Goal: Transaction & Acquisition: Purchase product/service

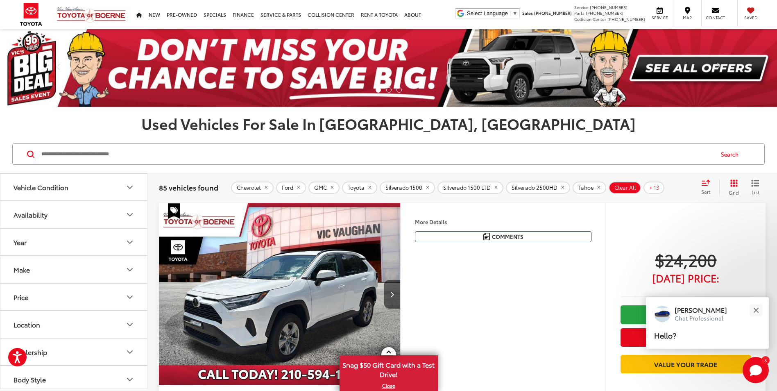
click at [724, 117] on h1 "Used Vehicles For Sale In San Antonio, TX" at bounding box center [388, 123] width 777 height 16
click at [729, 153] on button "Search" at bounding box center [731, 154] width 37 height 20
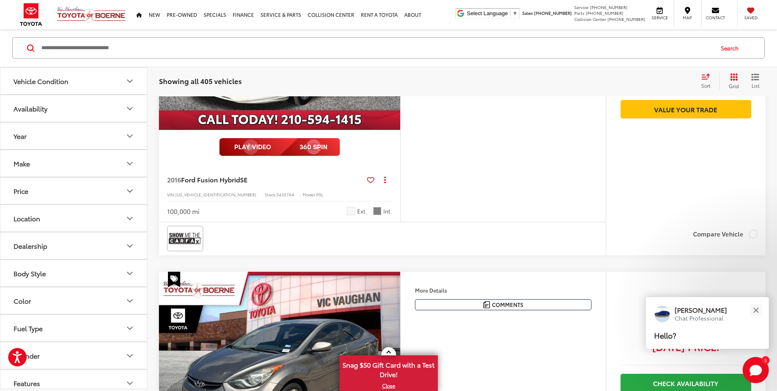
scroll to position [3522, 0]
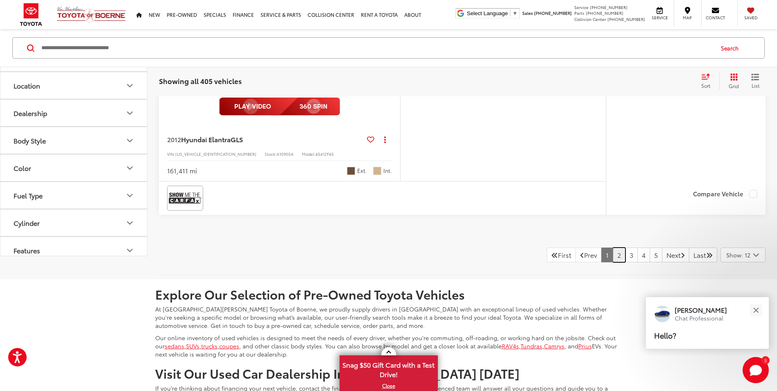
drag, startPoint x: 608, startPoint y: 265, endPoint x: 514, endPoint y: 244, distance: 95.7
click at [613, 262] on link "2" at bounding box center [619, 254] width 13 height 15
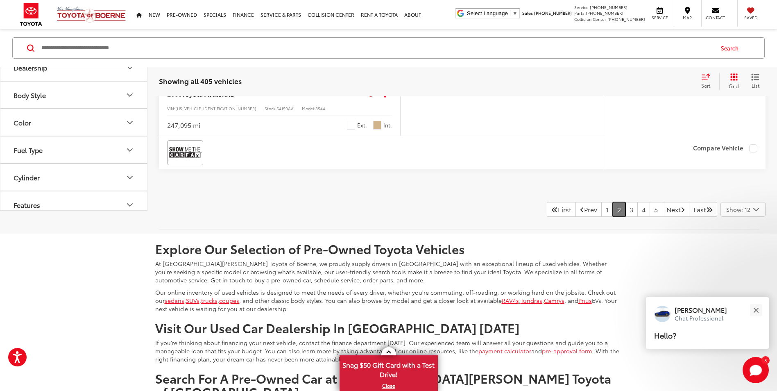
scroll to position [3873, 0]
click at [625, 209] on link "3" at bounding box center [631, 210] width 13 height 15
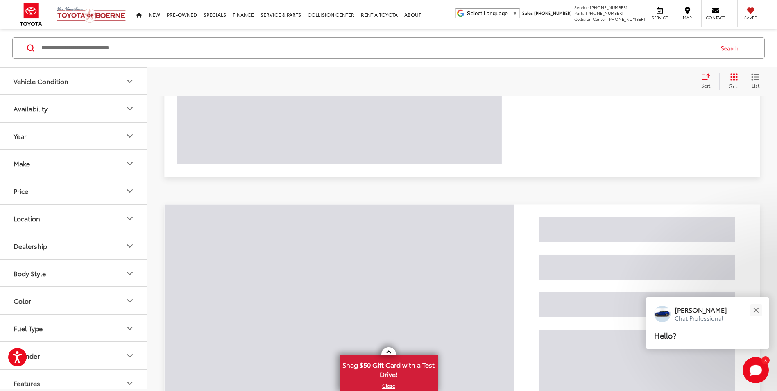
scroll to position [106, 0]
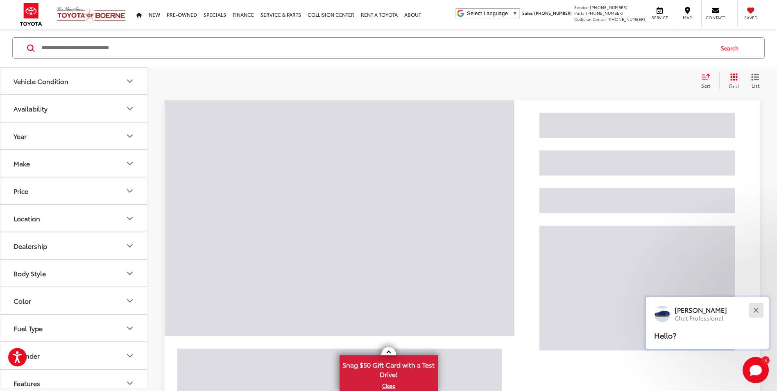
click at [758, 311] on div "Close" at bounding box center [755, 309] width 5 height 5
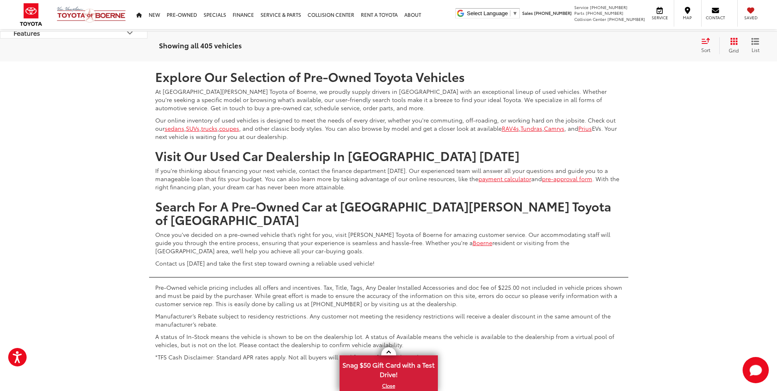
scroll to position [3833, 0]
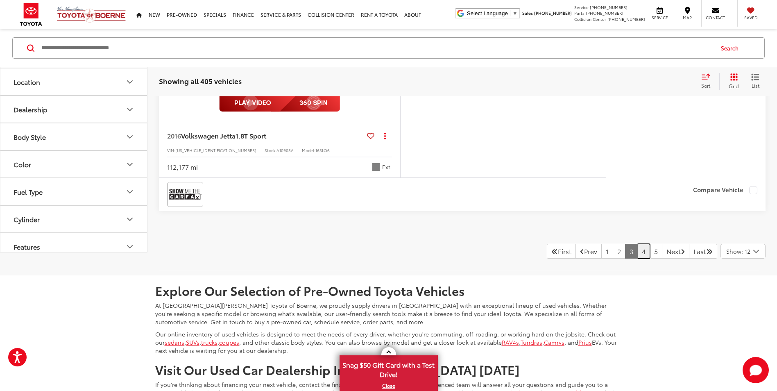
click at [638, 253] on link "4" at bounding box center [643, 251] width 13 height 15
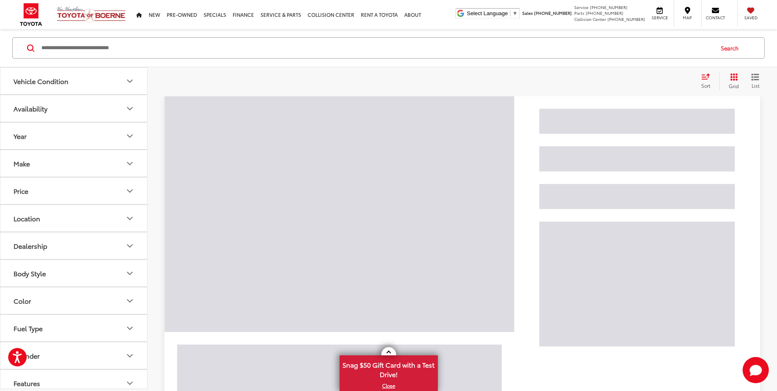
scroll to position [106, 0]
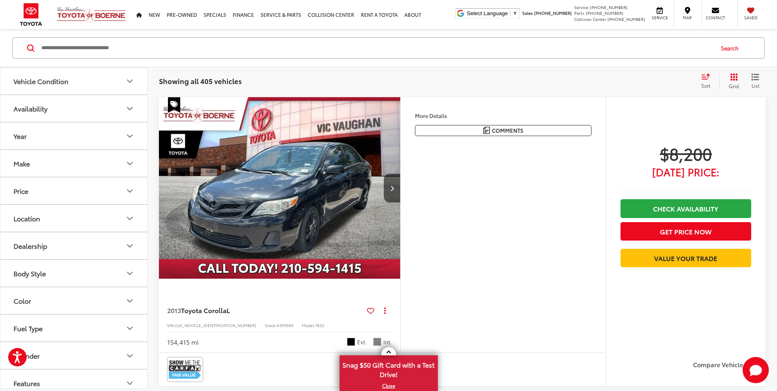
click at [64, 272] on button "Body Style" at bounding box center [73, 273] width 147 height 27
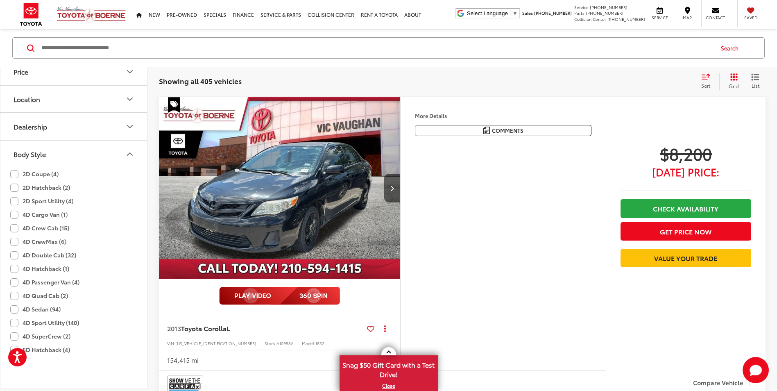
scroll to position [123, 0]
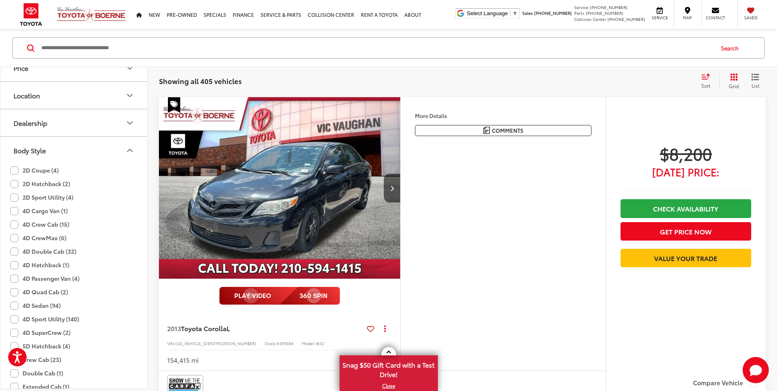
click at [115, 153] on button "Body Style" at bounding box center [73, 150] width 147 height 27
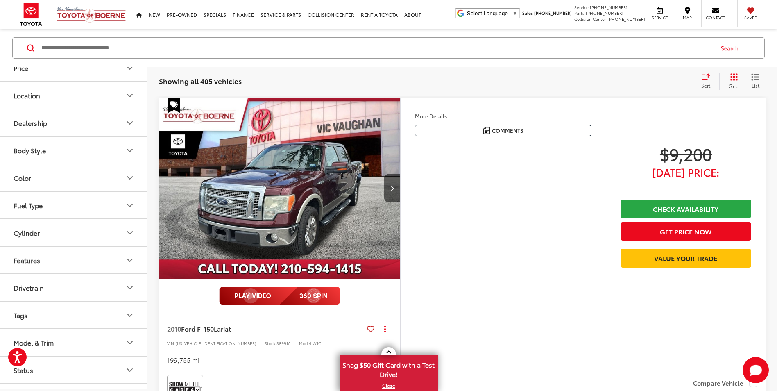
scroll to position [1089, 0]
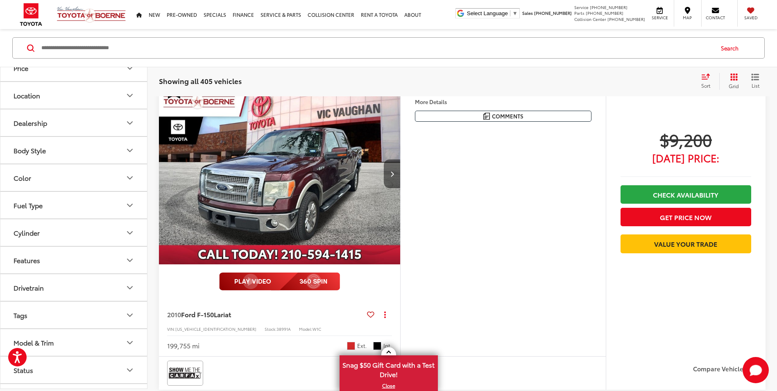
click at [394, 176] on icon "Next image" at bounding box center [392, 174] width 4 height 6
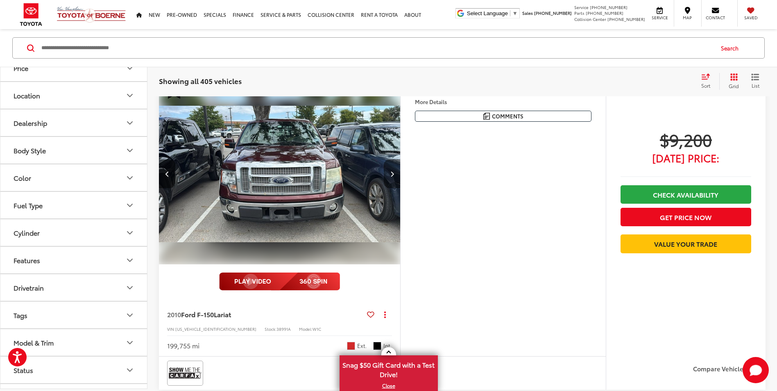
click at [394, 175] on icon "Next image" at bounding box center [392, 174] width 4 height 6
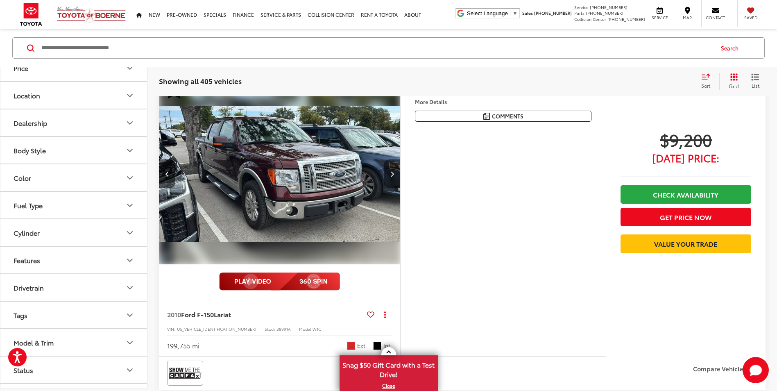
click at [394, 175] on icon "Next image" at bounding box center [392, 174] width 4 height 6
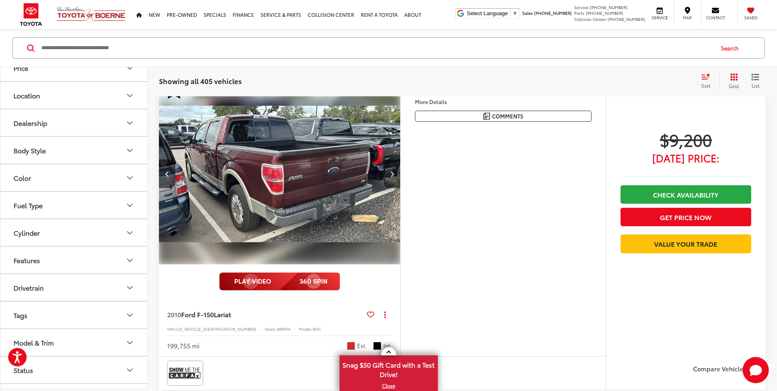
click at [394, 175] on icon "Next image" at bounding box center [392, 174] width 4 height 6
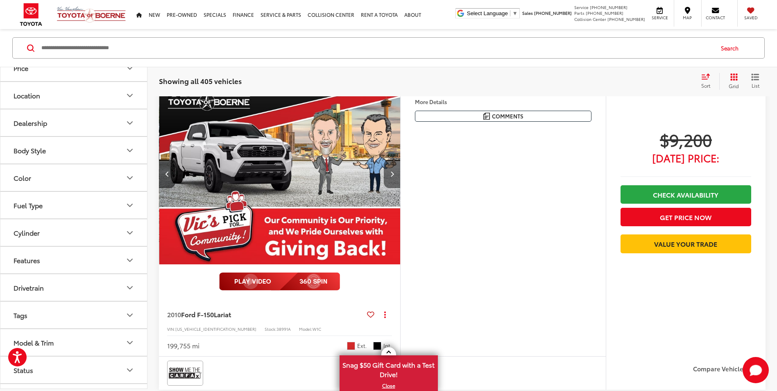
click at [394, 175] on icon "Next image" at bounding box center [392, 174] width 4 height 6
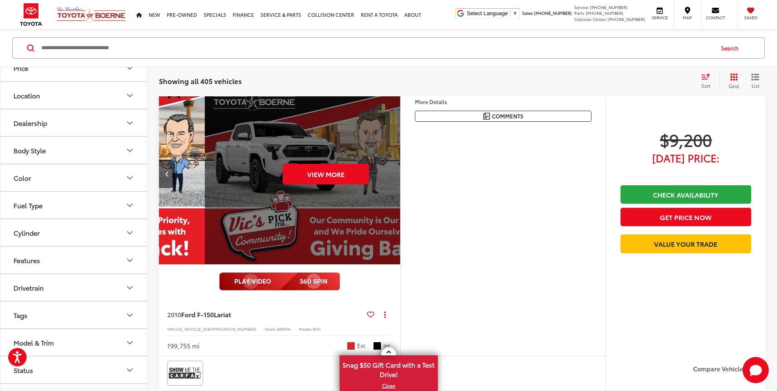
scroll to position [0, 1213]
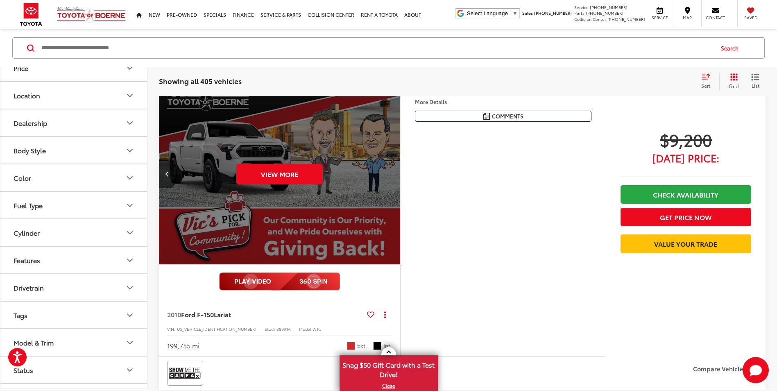
click at [394, 175] on div "View More" at bounding box center [279, 174] width 242 height 182
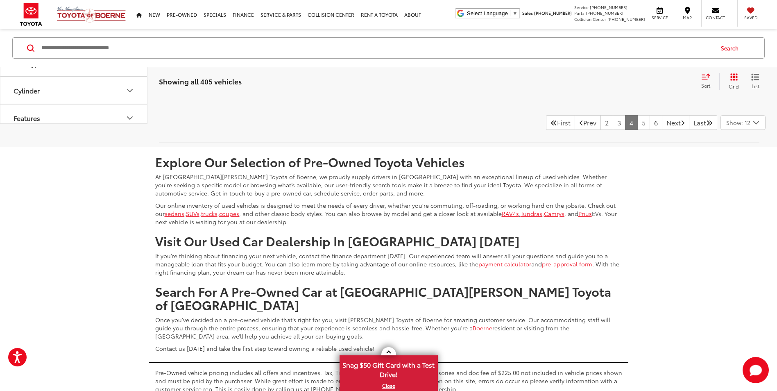
scroll to position [3684, 0]
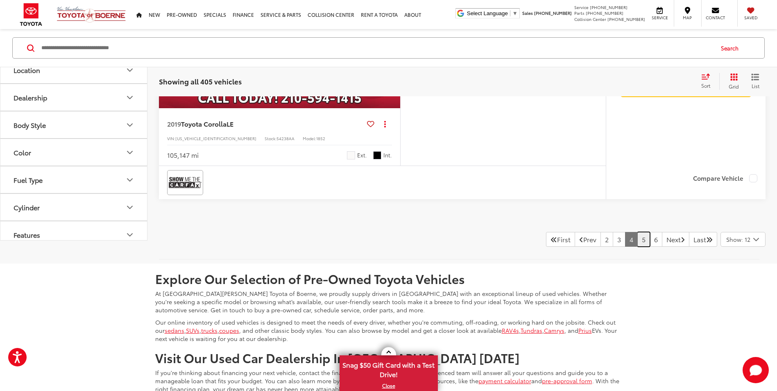
click at [637, 235] on link "5" at bounding box center [643, 239] width 13 height 15
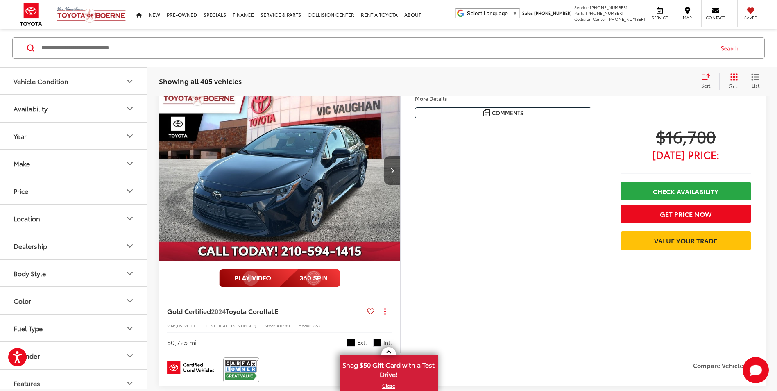
scroll to position [1106, 0]
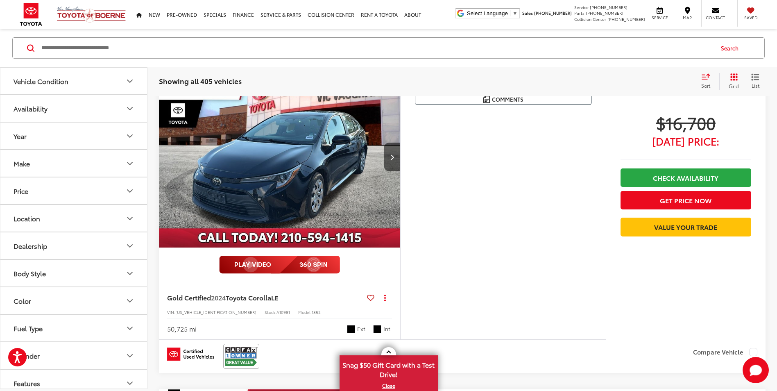
click at [309, 156] on img "2024 Toyota Corolla LE 0" at bounding box center [279, 157] width 242 height 182
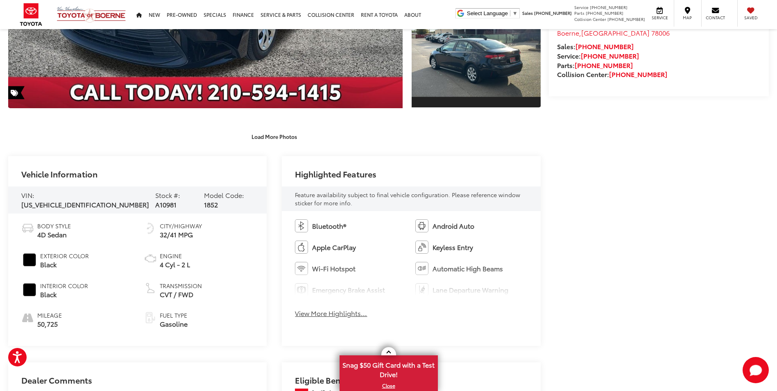
scroll to position [409, 0]
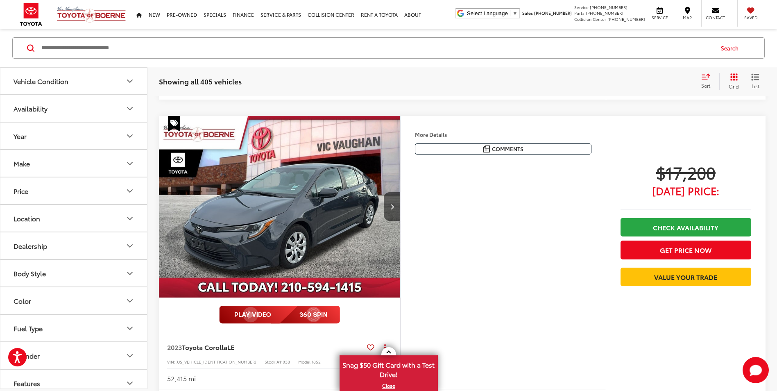
scroll to position [1695, 0]
drag, startPoint x: 329, startPoint y: 207, endPoint x: 600, endPoint y: 183, distance: 271.7
click at [329, 207] on img "2023 Toyota Corolla LE 0" at bounding box center [279, 207] width 242 height 182
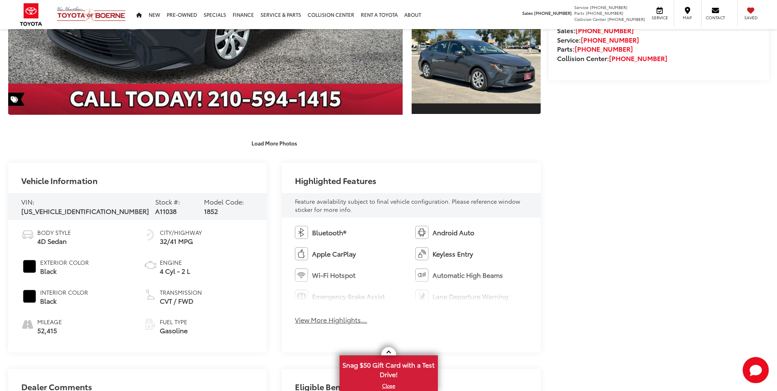
scroll to position [159, 0]
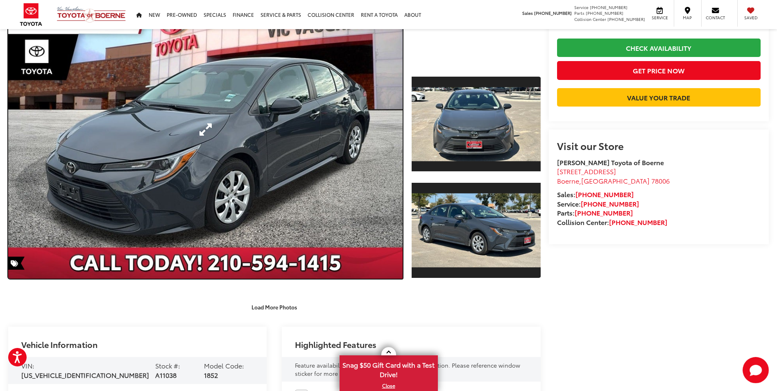
drag, startPoint x: 347, startPoint y: 156, endPoint x: 397, endPoint y: 160, distance: 50.1
click at [347, 157] on link "Expand Photo 0" at bounding box center [205, 129] width 394 height 299
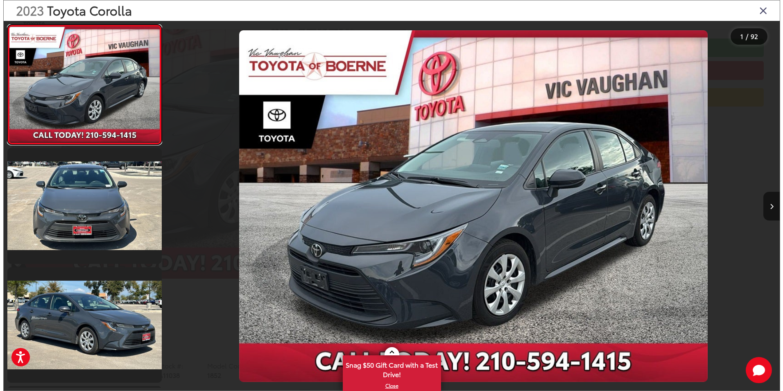
scroll to position [101, 0]
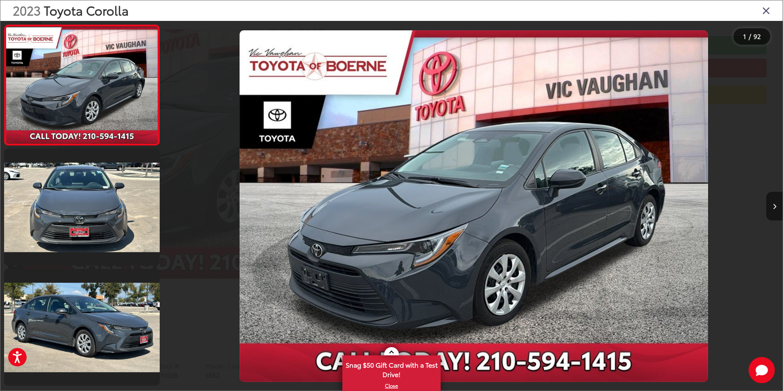
drag, startPoint x: 769, startPoint y: 216, endPoint x: 775, endPoint y: 205, distance: 12.1
click at [769, 216] on button "Next image" at bounding box center [774, 206] width 16 height 29
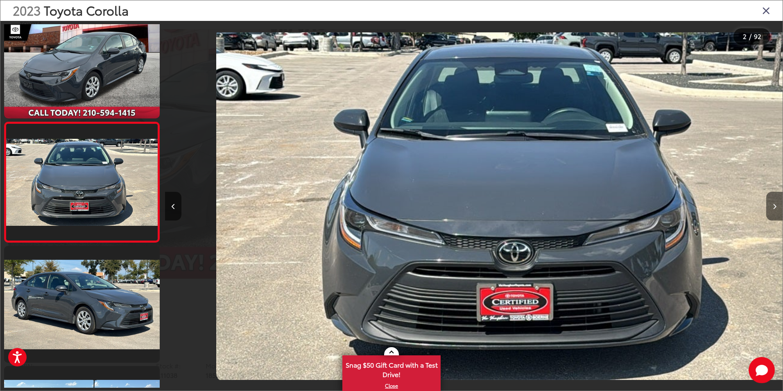
scroll to position [0, 618]
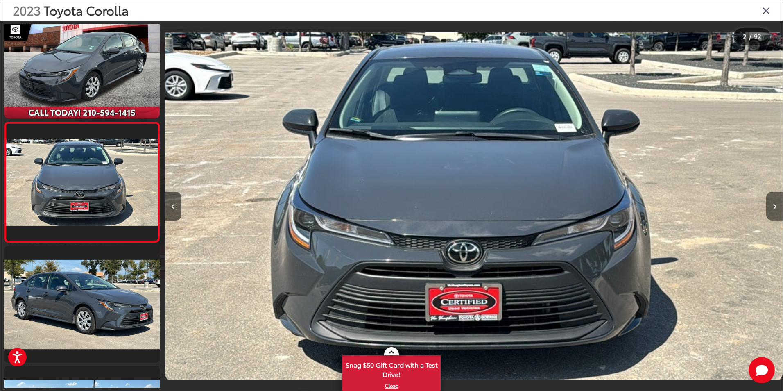
click at [775, 205] on icon "Next image" at bounding box center [775, 207] width 4 height 6
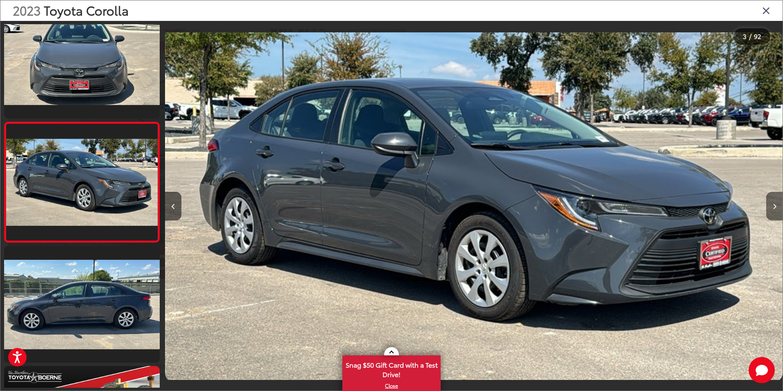
scroll to position [0, 0]
click at [775, 204] on icon "Next image" at bounding box center [775, 207] width 4 height 6
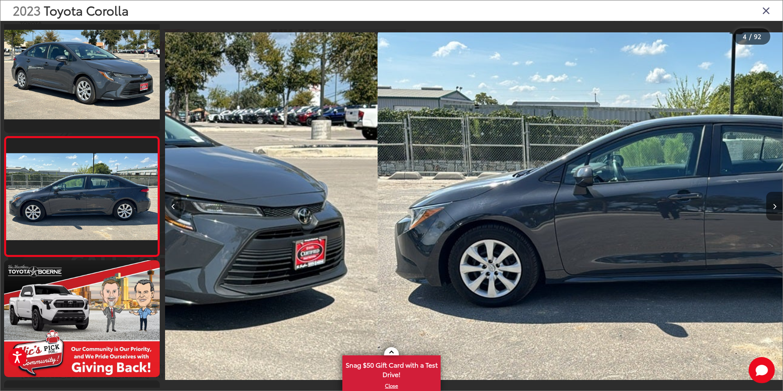
scroll to position [263, 0]
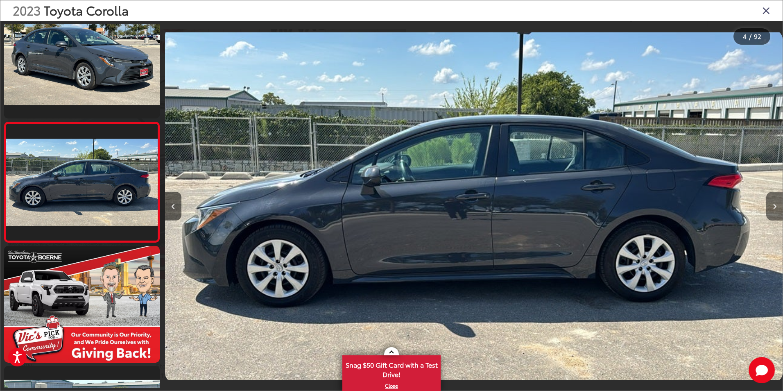
click at [775, 204] on icon "Next image" at bounding box center [775, 207] width 4 height 6
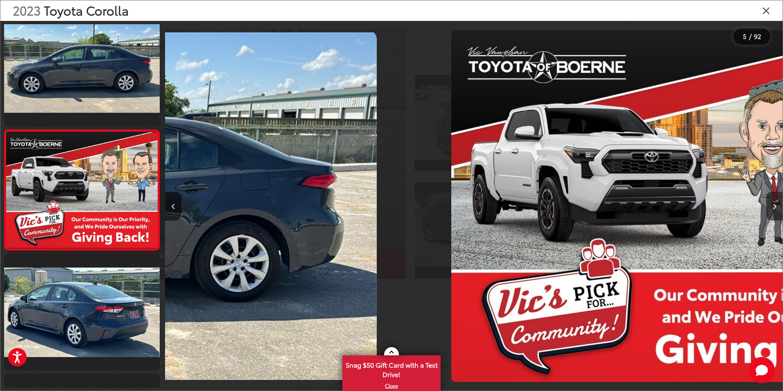
scroll to position [383, 0]
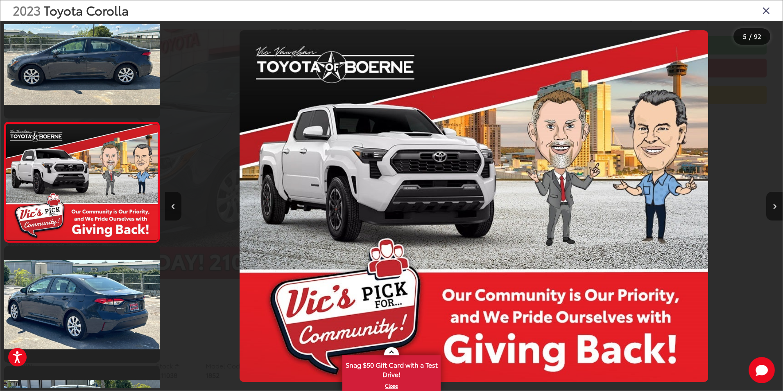
click at [775, 204] on icon "Next image" at bounding box center [775, 207] width 4 height 6
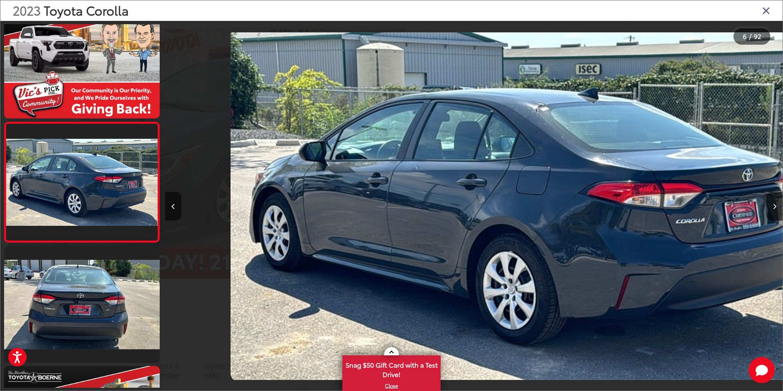
scroll to position [0, 3088]
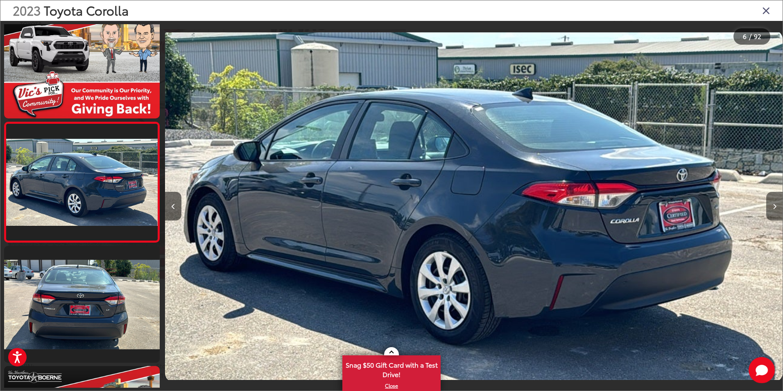
click at [775, 204] on icon "Next image" at bounding box center [775, 207] width 4 height 6
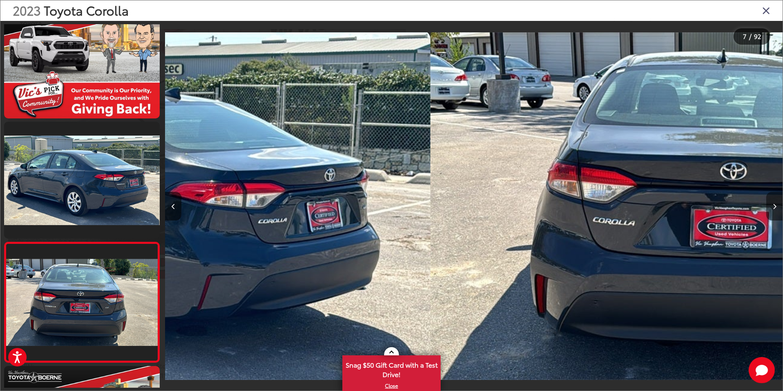
scroll to position [623, 0]
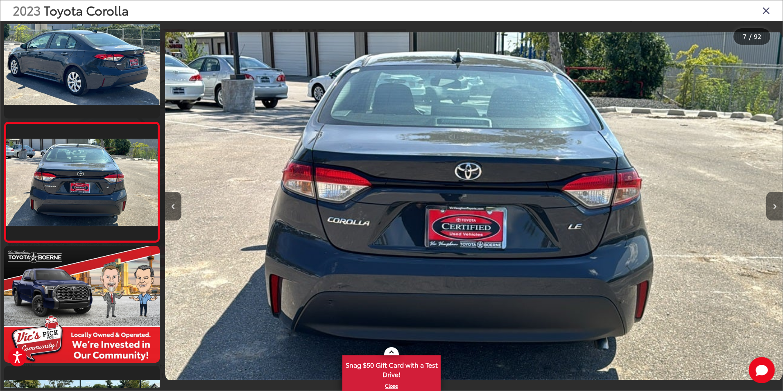
click at [775, 204] on icon "Next image" at bounding box center [775, 207] width 4 height 6
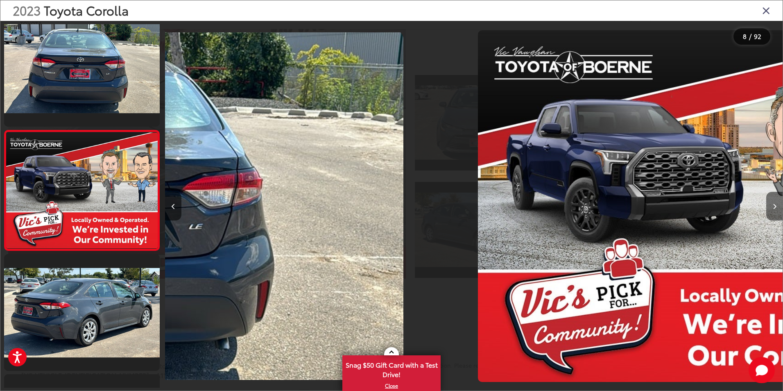
scroll to position [743, 0]
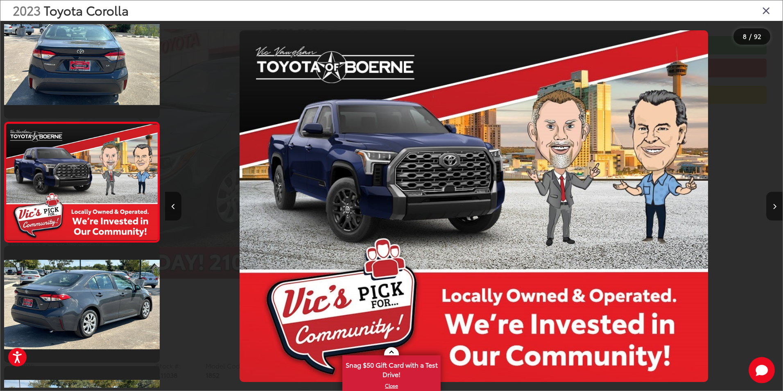
click at [775, 204] on button "Next image" at bounding box center [774, 206] width 16 height 29
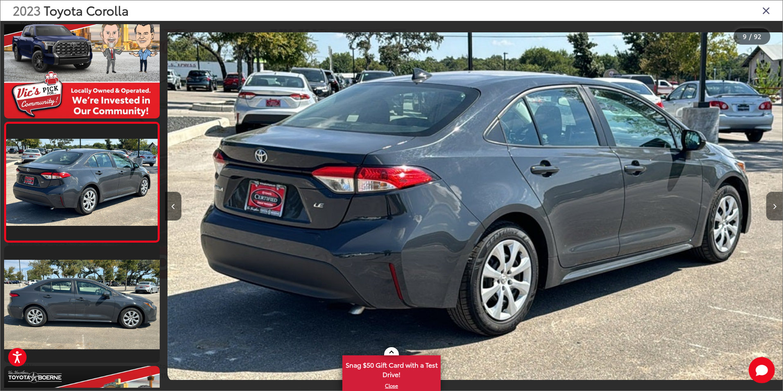
scroll to position [0, 4940]
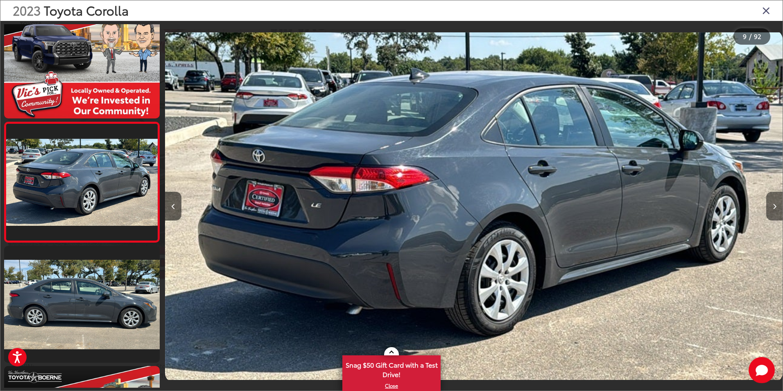
click at [776, 208] on button "Next image" at bounding box center [774, 206] width 16 height 29
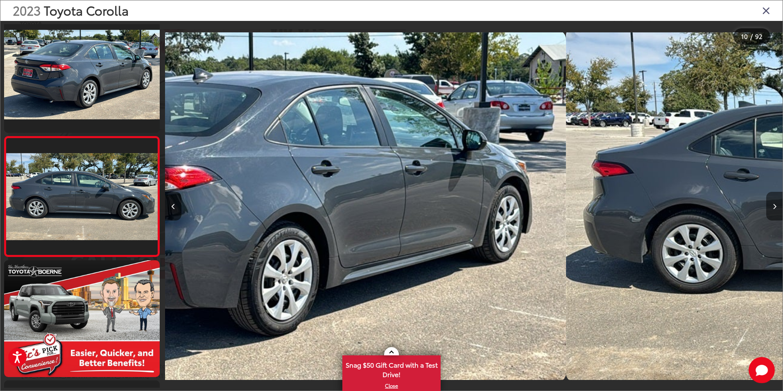
scroll to position [0, 0]
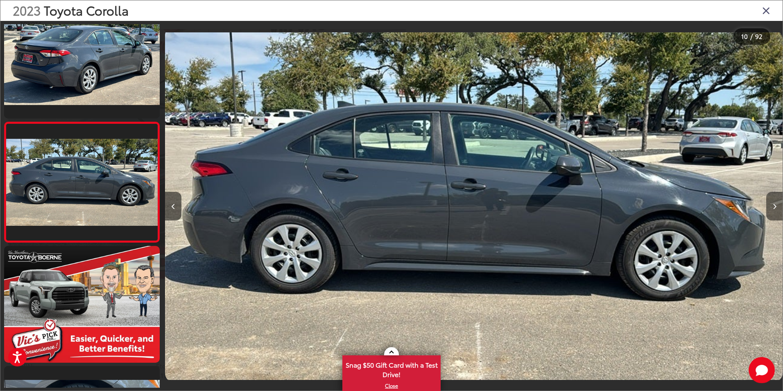
click at [776, 209] on button "Next image" at bounding box center [774, 206] width 16 height 29
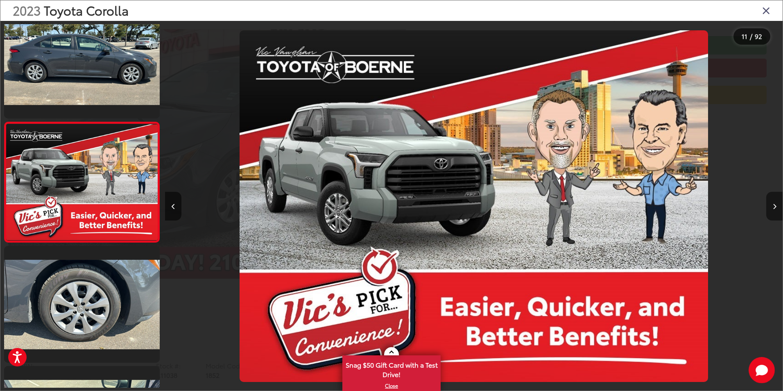
click at [776, 208] on button "Next image" at bounding box center [774, 206] width 16 height 29
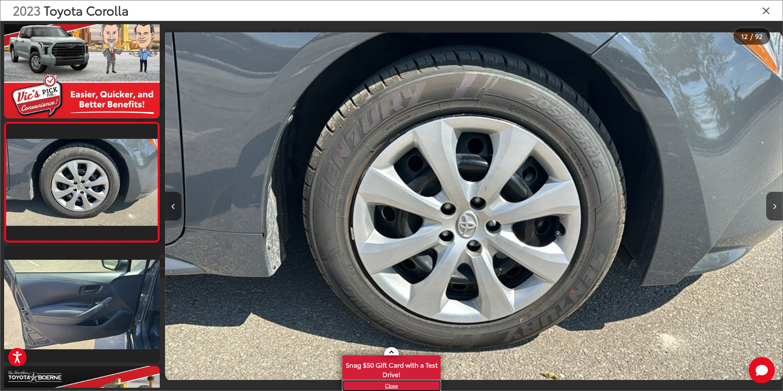
click at [391, 386] on link "X" at bounding box center [391, 385] width 97 height 9
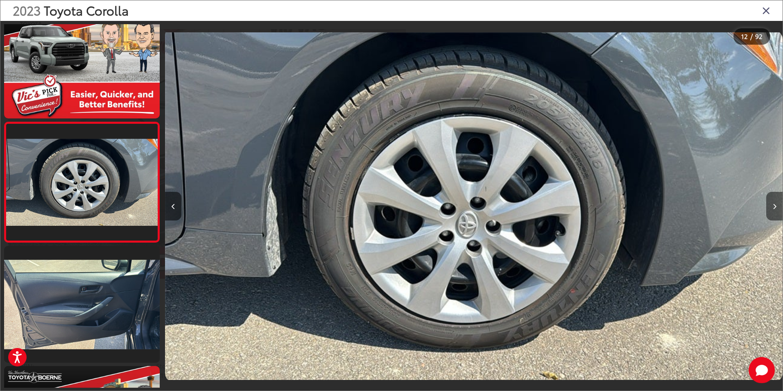
click at [771, 212] on button "Next image" at bounding box center [774, 206] width 16 height 29
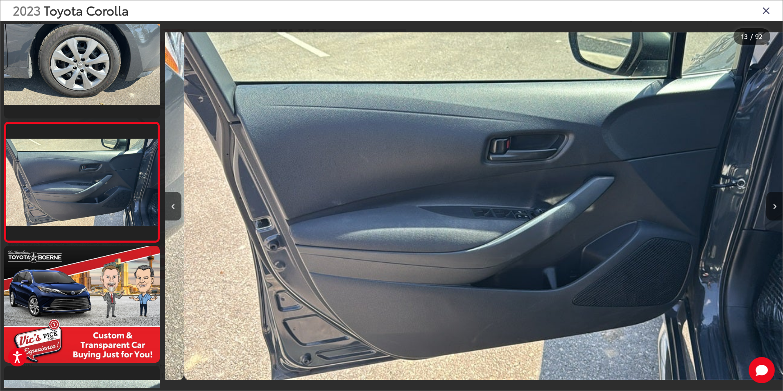
scroll to position [0, 7410]
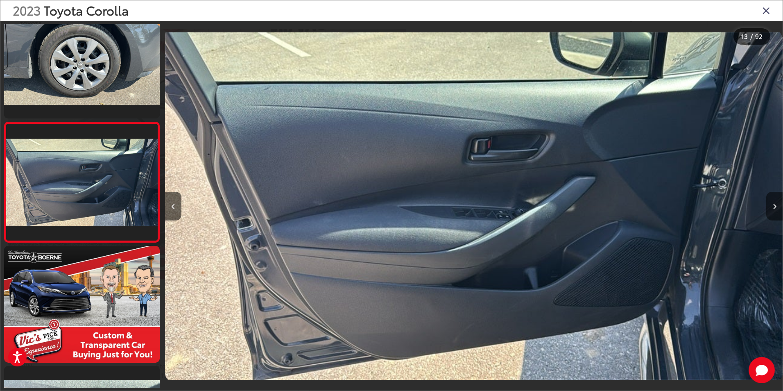
click at [774, 213] on button "Next image" at bounding box center [774, 206] width 16 height 29
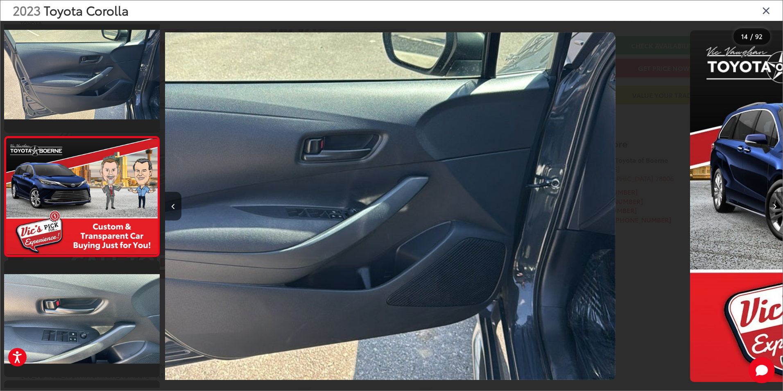
scroll to position [1463, 0]
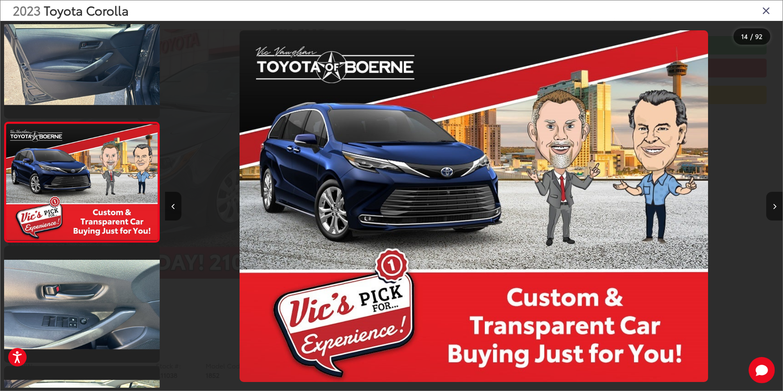
click at [774, 213] on button "Next image" at bounding box center [774, 206] width 16 height 29
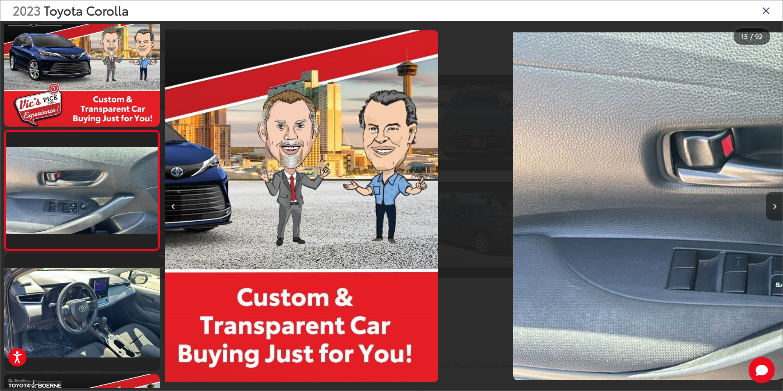
scroll to position [1583, 0]
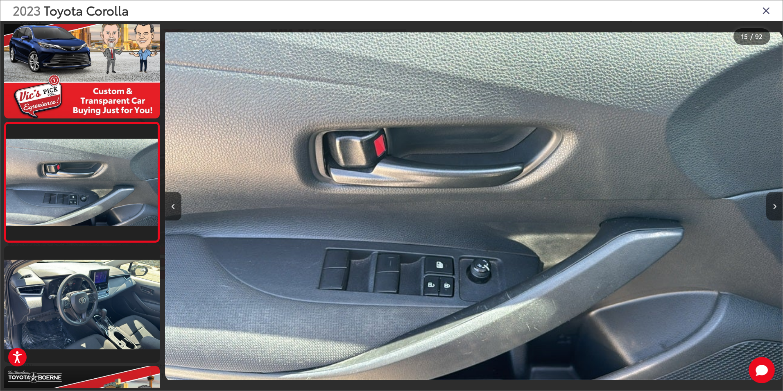
click at [774, 214] on button "Next image" at bounding box center [774, 206] width 16 height 29
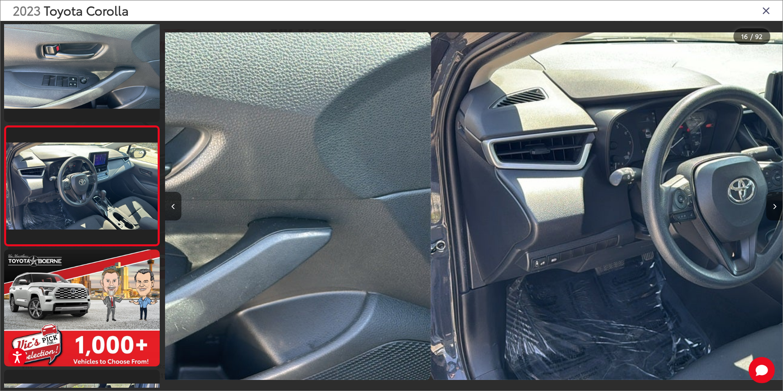
scroll to position [1703, 0]
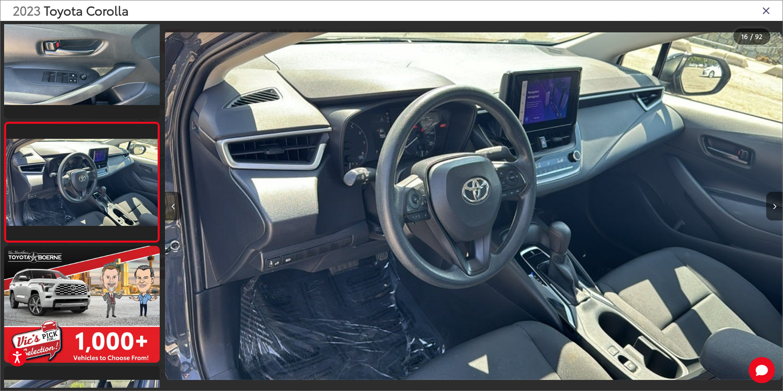
click at [774, 214] on button "Next image" at bounding box center [774, 206] width 16 height 29
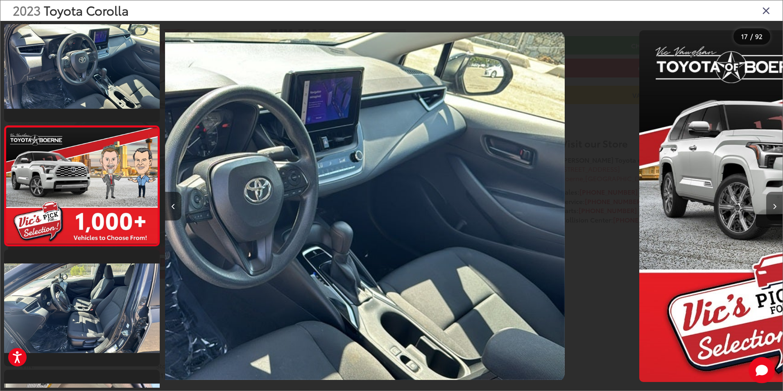
scroll to position [1823, 0]
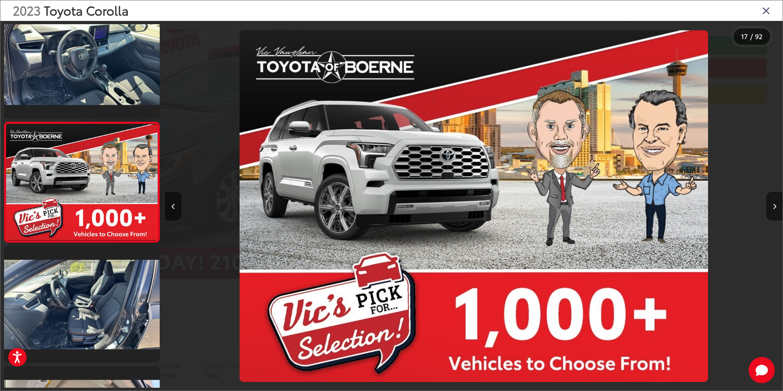
click at [774, 213] on button "Next image" at bounding box center [774, 206] width 16 height 29
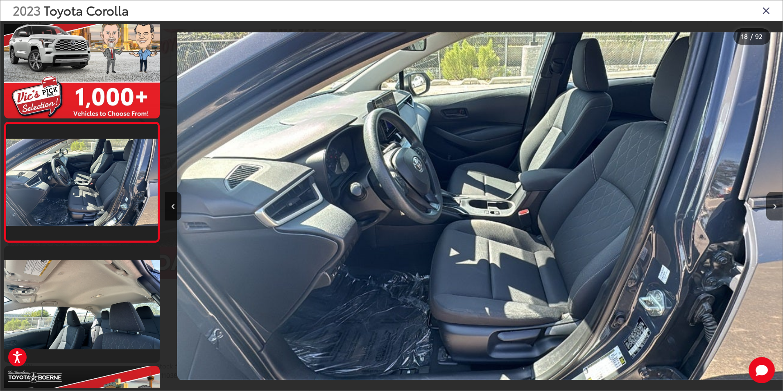
scroll to position [0, 10498]
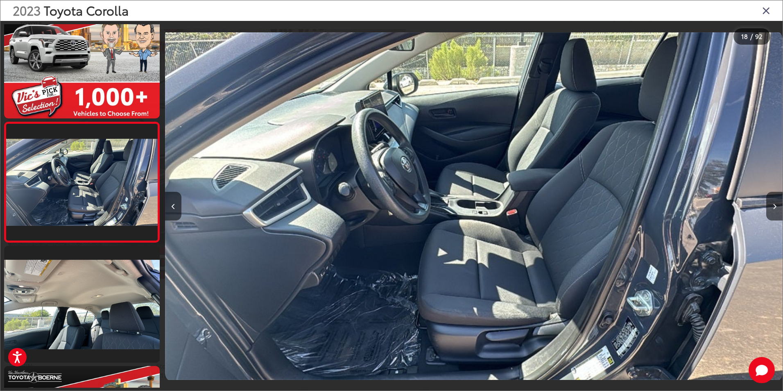
click at [769, 11] on icon "Close gallery" at bounding box center [766, 10] width 8 height 11
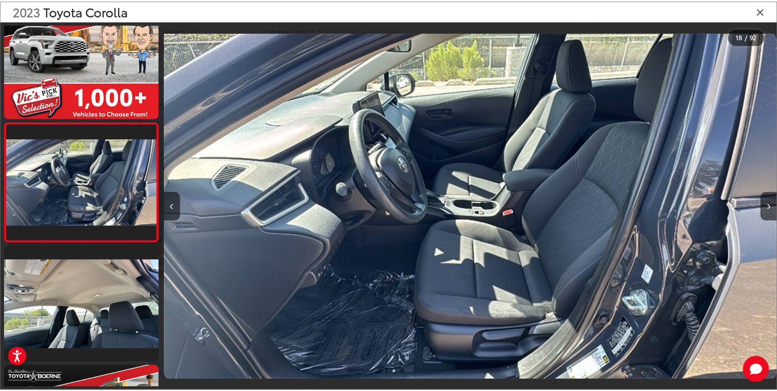
scroll to position [98, 0]
